Goal: Information Seeking & Learning: Find specific fact

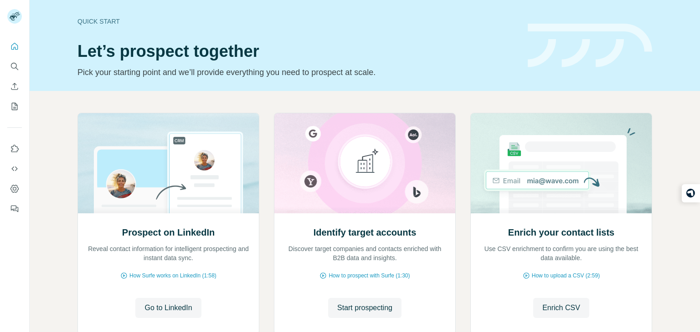
click at [5, 72] on div at bounding box center [14, 125] width 29 height 184
click at [21, 62] on button "Search" at bounding box center [14, 66] width 15 height 16
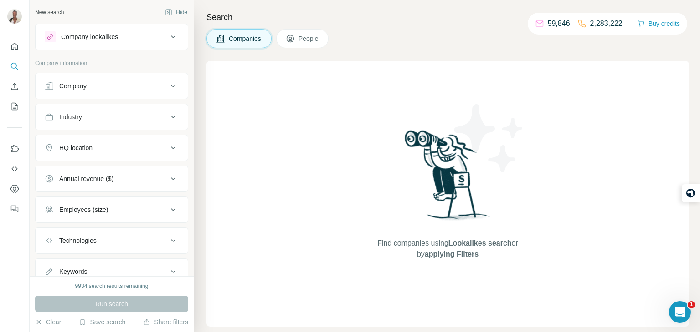
click at [79, 75] on button "Company" at bounding box center [112, 86] width 152 height 22
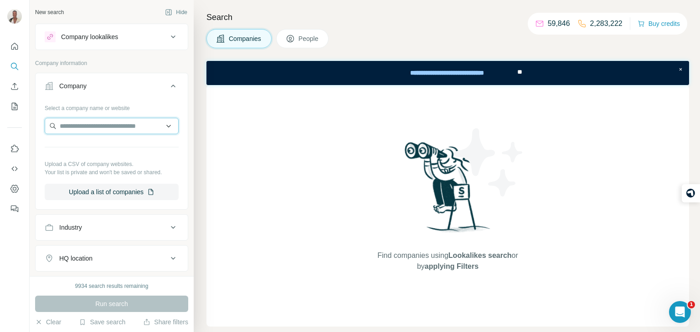
click at [90, 122] on input "text" at bounding box center [112, 126] width 134 height 16
paste input "**********"
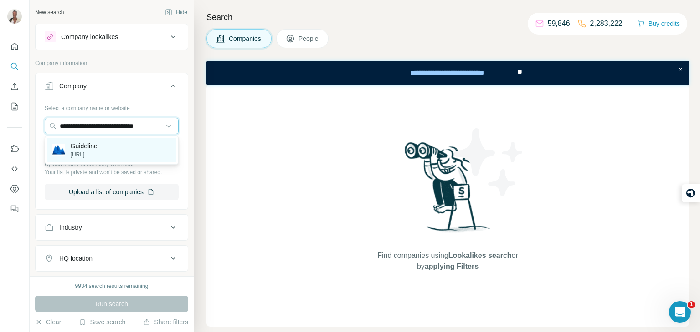
type input "**********"
click at [124, 156] on div "Guideline [URL]" at bounding box center [111, 150] width 129 height 25
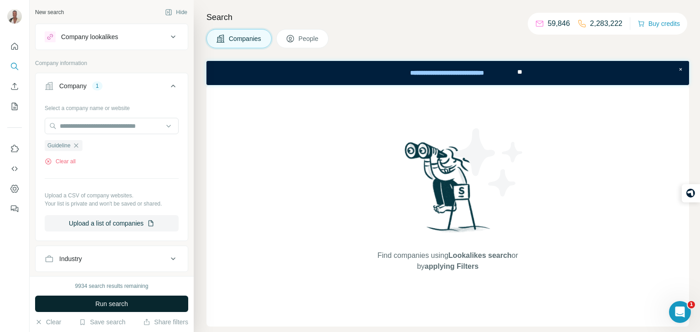
click at [121, 298] on button "Run search" at bounding box center [111, 304] width 153 height 16
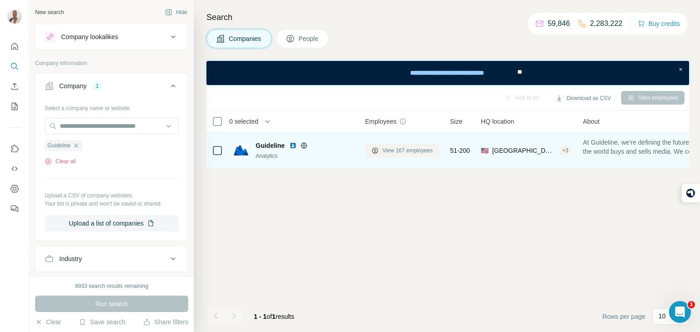
click at [394, 144] on button "View 167 employees" at bounding box center [402, 151] width 74 height 14
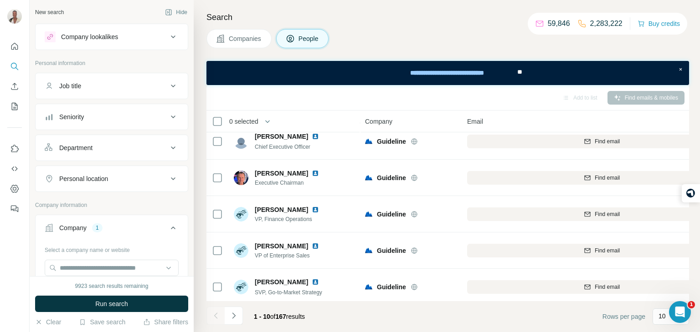
scroll to position [195, 0]
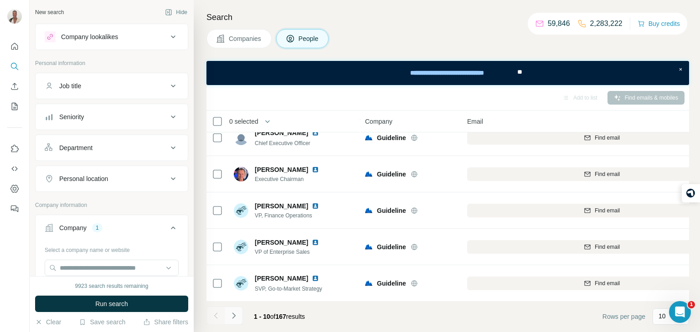
click at [236, 317] on icon "Navigate to next page" at bounding box center [233, 316] width 9 height 9
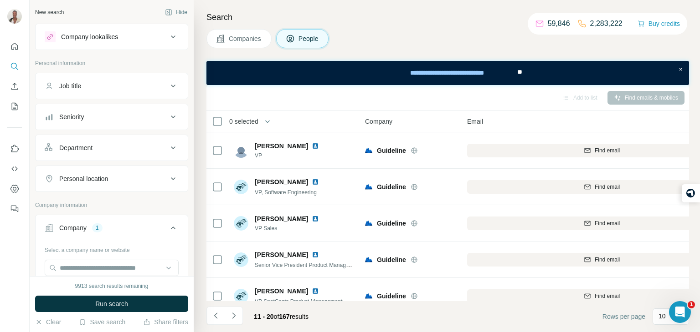
scroll to position [0, 0]
click at [229, 320] on icon "Navigate to next page" at bounding box center [233, 316] width 9 height 9
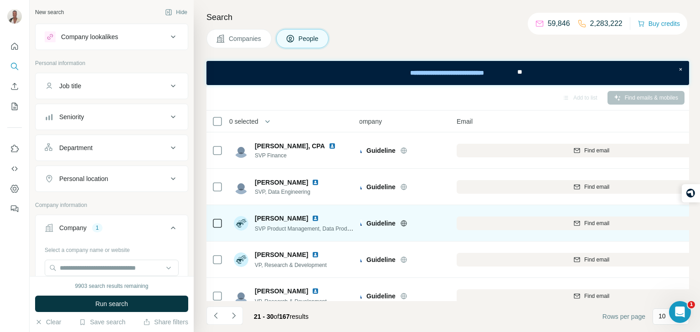
scroll to position [0, 13]
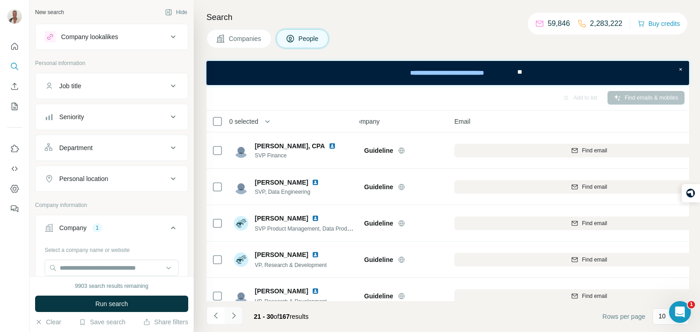
click at [233, 310] on button "Navigate to next page" at bounding box center [234, 316] width 18 height 18
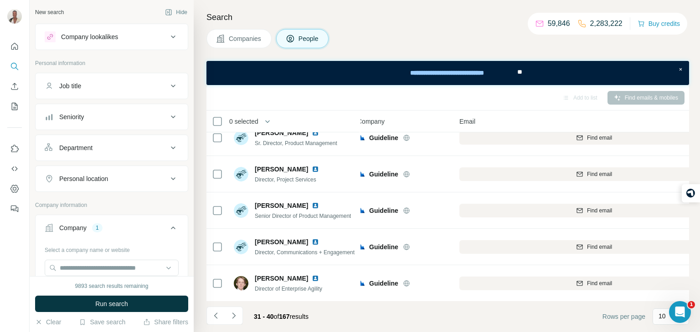
scroll to position [195, 7]
click at [232, 316] on icon "Navigate to next page" at bounding box center [233, 316] width 9 height 9
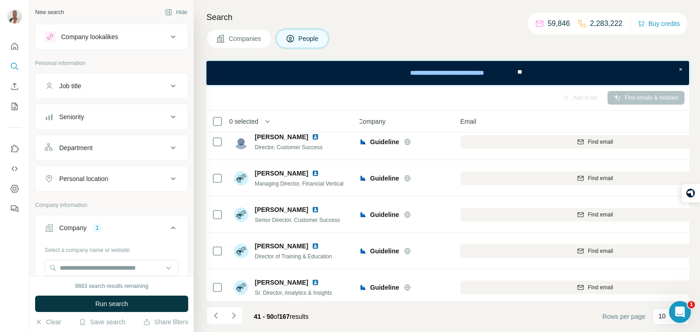
scroll to position [0, 7]
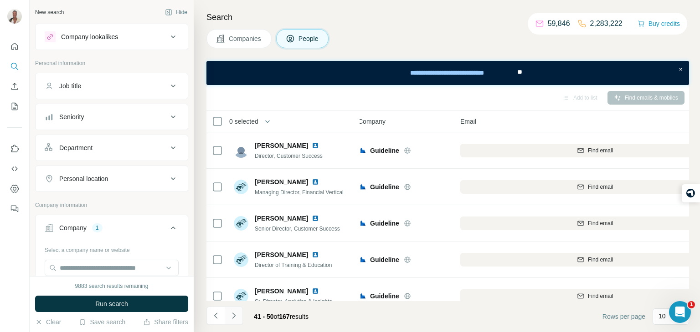
click at [237, 314] on icon "Navigate to next page" at bounding box center [233, 316] width 9 height 9
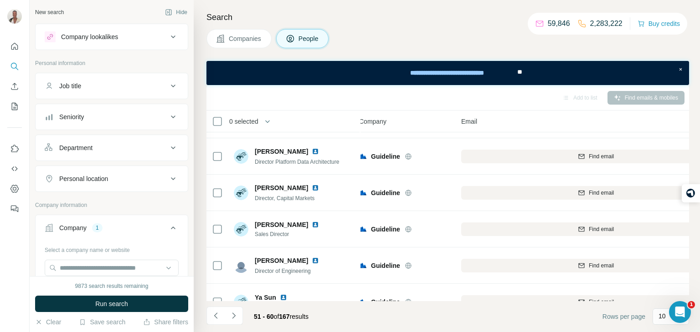
scroll to position [195, 6]
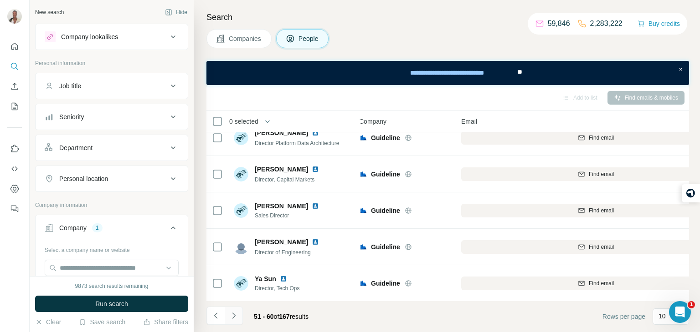
click at [232, 317] on icon "Navigate to next page" at bounding box center [233, 316] width 9 height 9
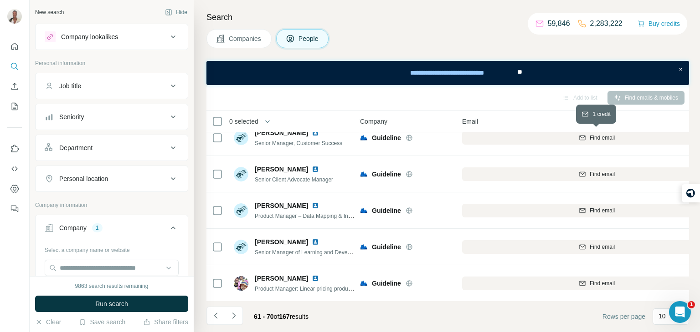
scroll to position [0, 5]
